Goal: Information Seeking & Learning: Learn about a topic

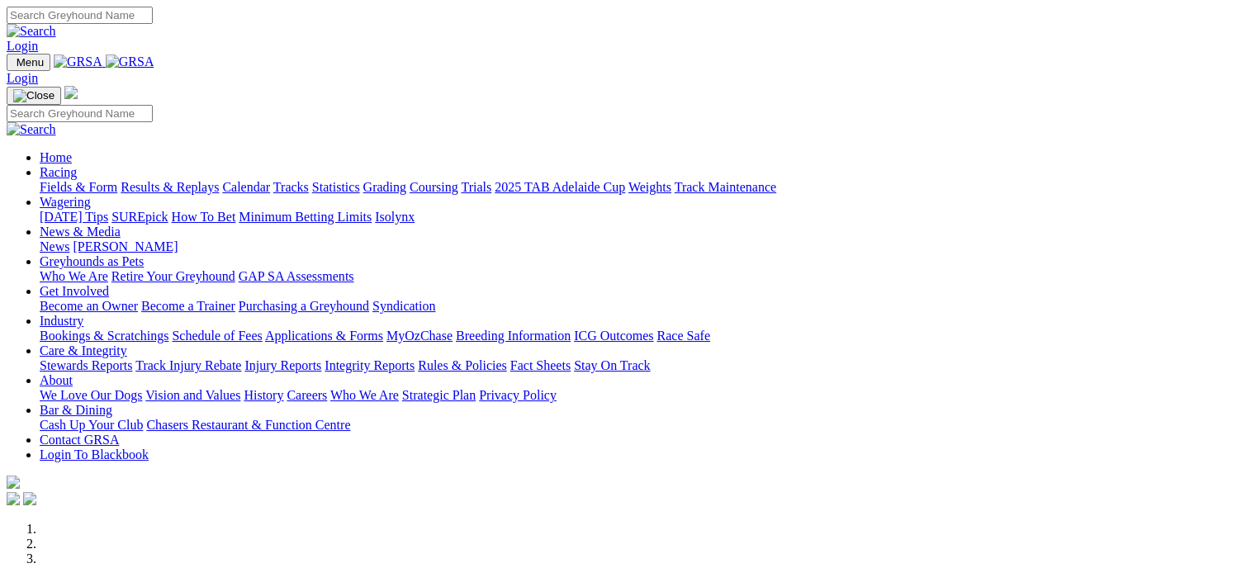
click at [49, 180] on link "Fields & Form" at bounding box center [79, 187] width 78 height 14
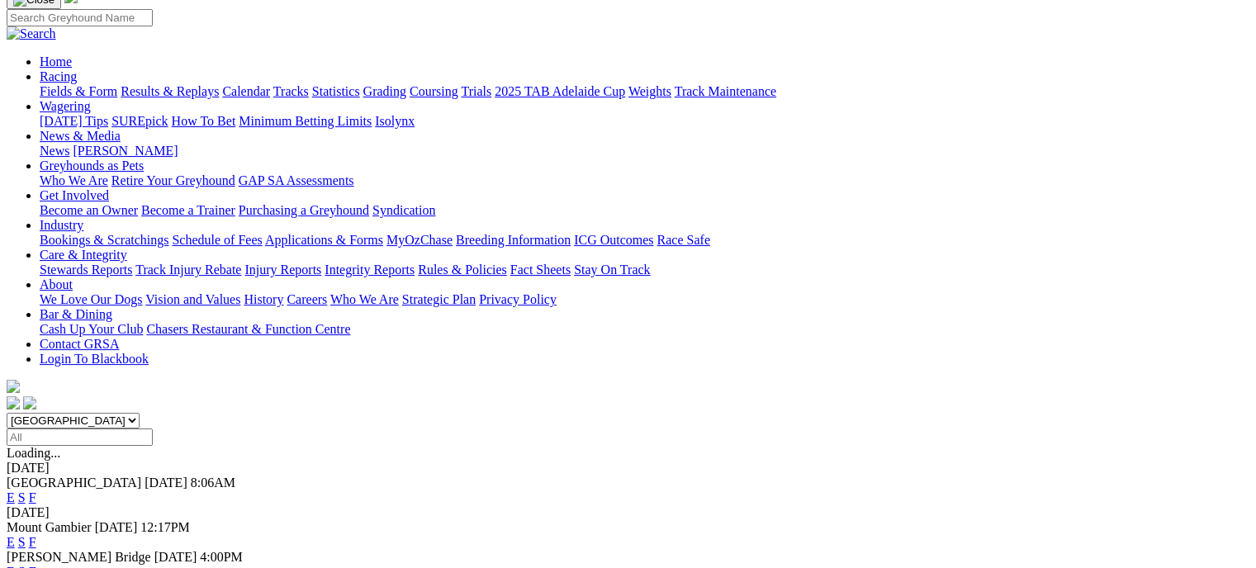
scroll to position [165, 0]
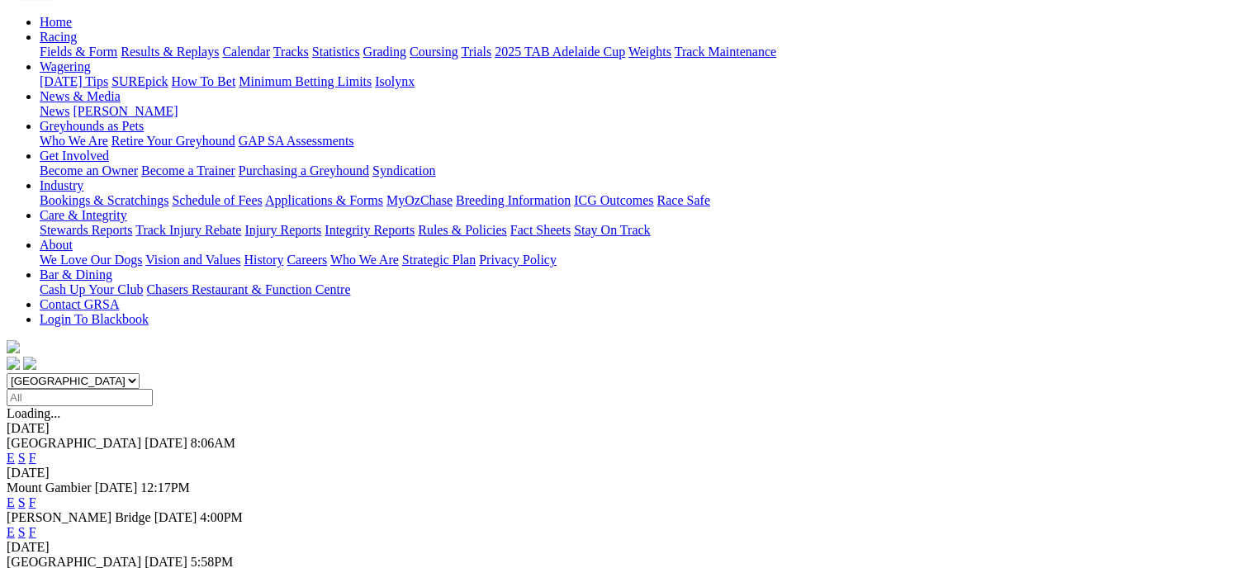
click at [36, 567] on link "F" at bounding box center [32, 577] width 7 height 14
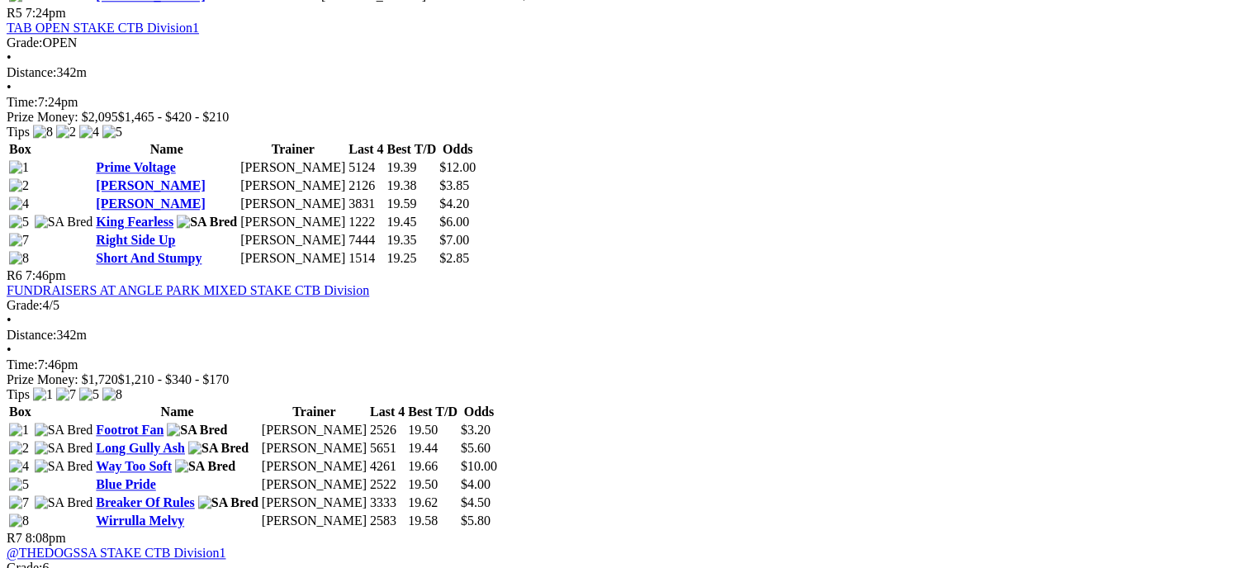
scroll to position [1652, 0]
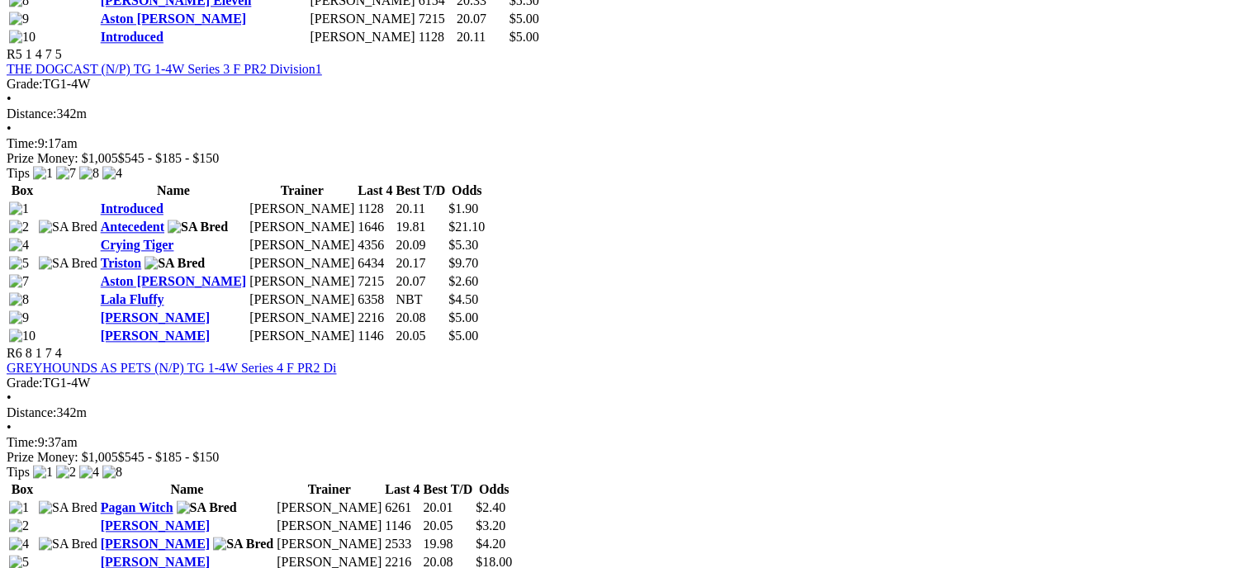
scroll to position [1982, 0]
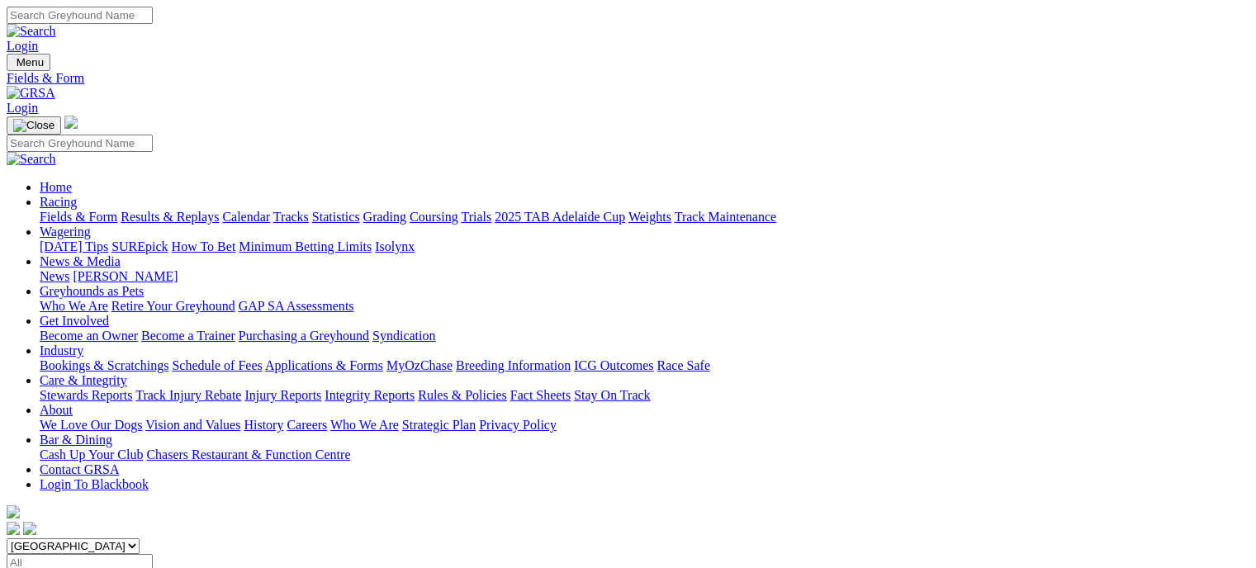
click at [183, 210] on link "Results & Replays" at bounding box center [170, 217] width 98 height 14
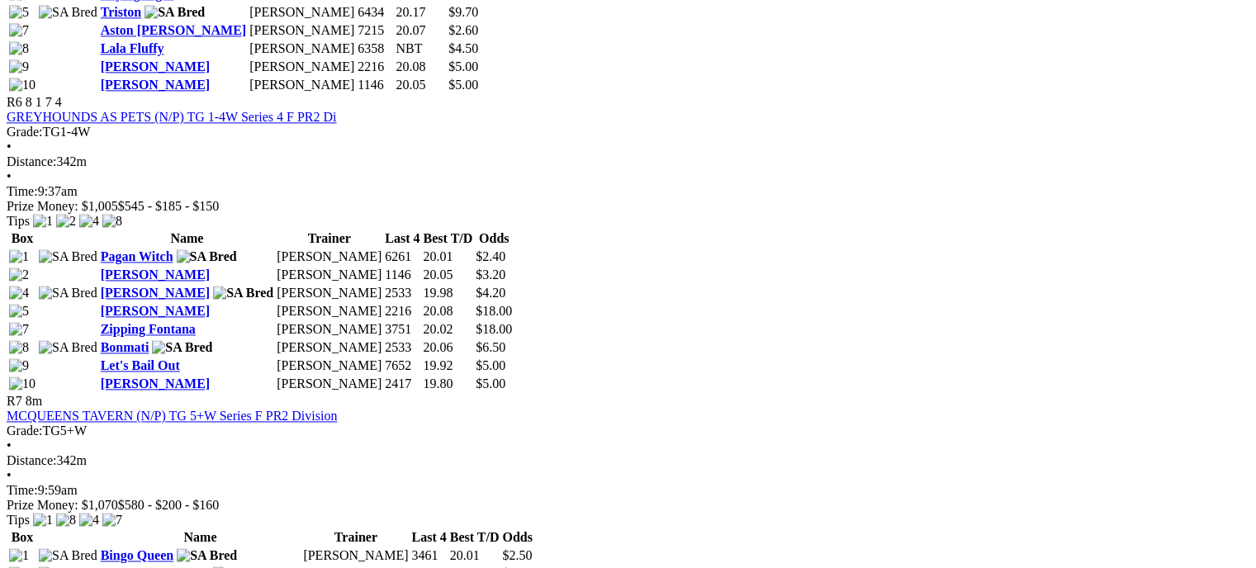
scroll to position [2065, 0]
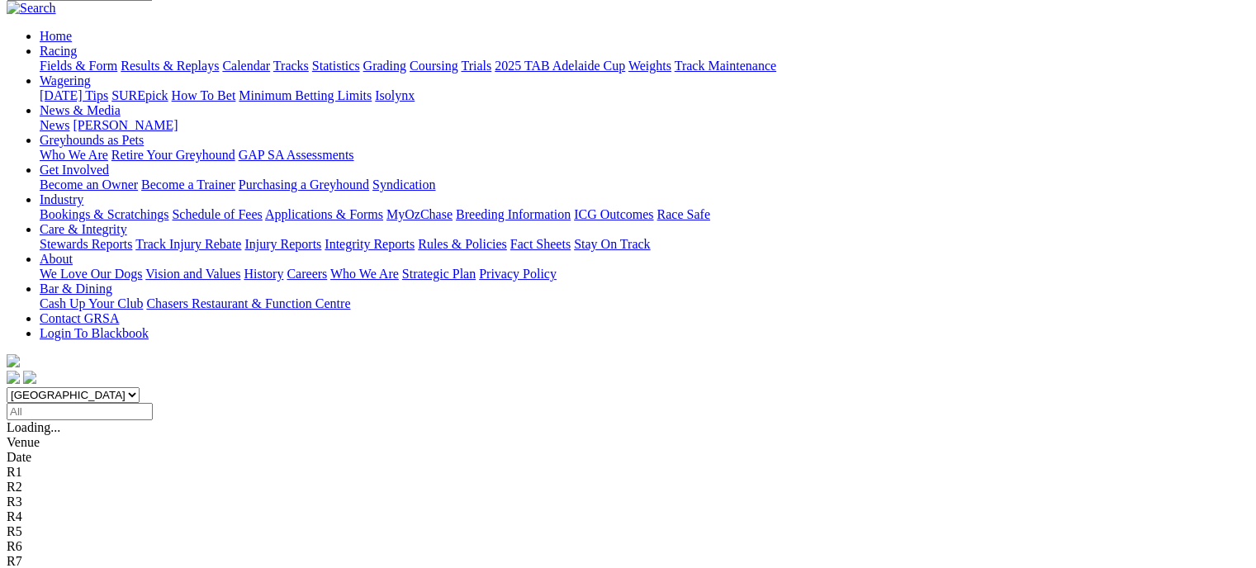
scroll to position [165, 0]
